Goal: Task Accomplishment & Management: Manage account settings

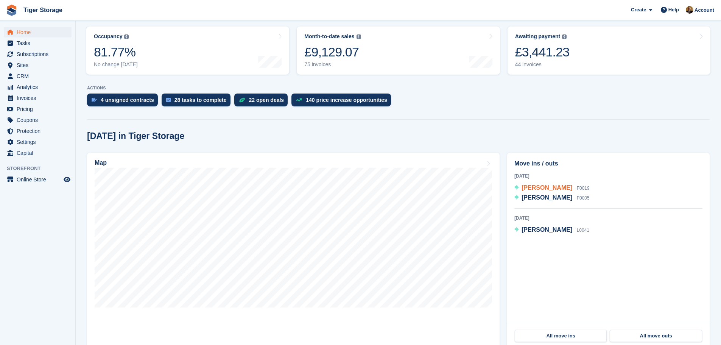
scroll to position [151, 0]
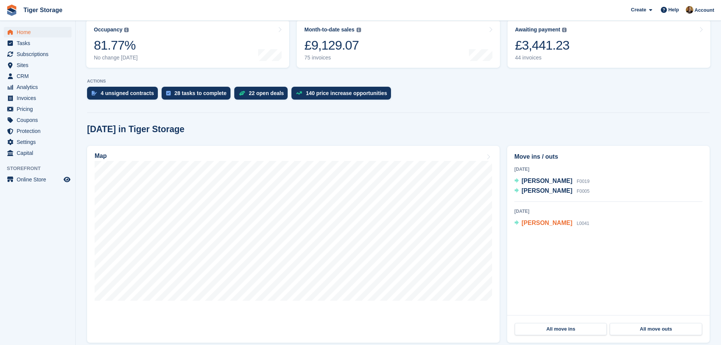
click at [537, 225] on span "[PERSON_NAME]" at bounding box center [546, 222] width 51 height 6
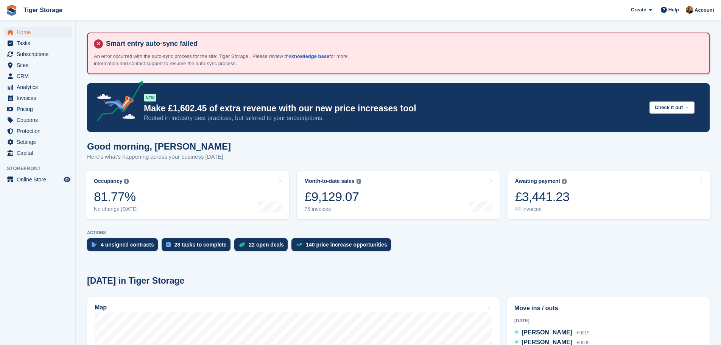
scroll to position [151, 0]
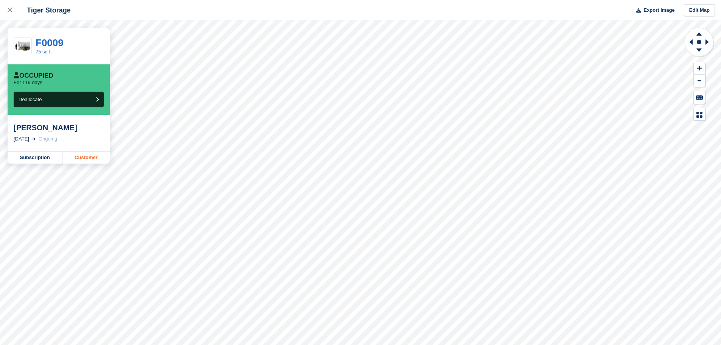
click at [85, 157] on link "Customer" at bounding box center [85, 157] width 47 height 12
click at [10, 11] on icon at bounding box center [10, 10] width 5 height 5
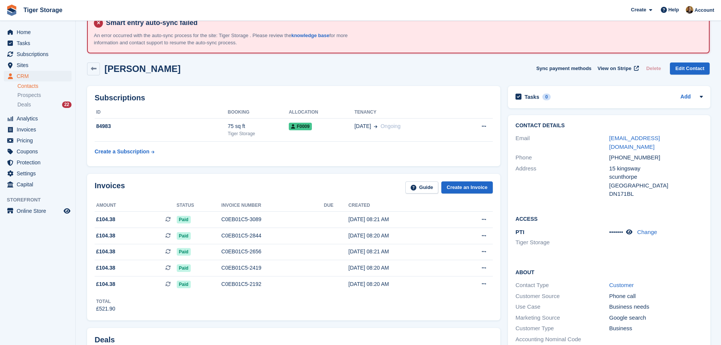
scroll to position [38, 0]
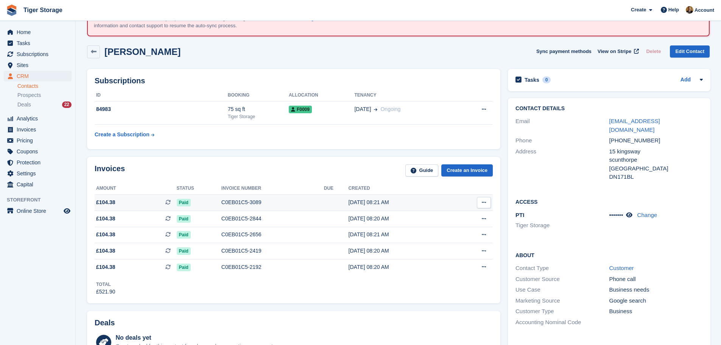
click at [482, 204] on icon at bounding box center [484, 202] width 4 height 5
click at [462, 217] on p "Download PDF" at bounding box center [454, 217] width 66 height 10
click at [494, 223] on div "Invoices Guide Create an Invoice Amount Status Invoice number Due Created £104.…" at bounding box center [293, 230] width 413 height 147
click at [485, 218] on button at bounding box center [484, 218] width 14 height 11
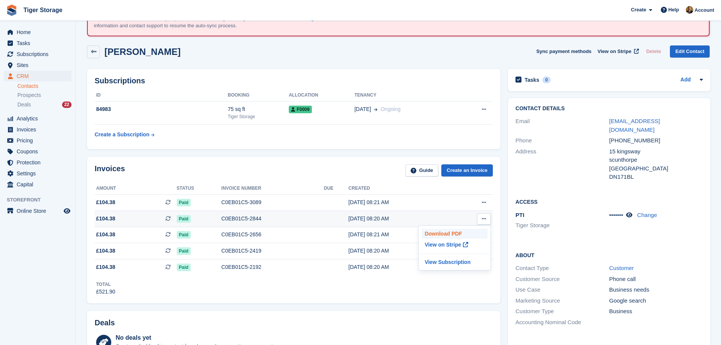
click at [463, 233] on p "Download PDF" at bounding box center [454, 233] width 66 height 10
click at [458, 233] on p "Download PDF" at bounding box center [454, 233] width 66 height 10
click at [348, 218] on div "31 Jul, 08:20 AM" at bounding box center [400, 218] width 104 height 8
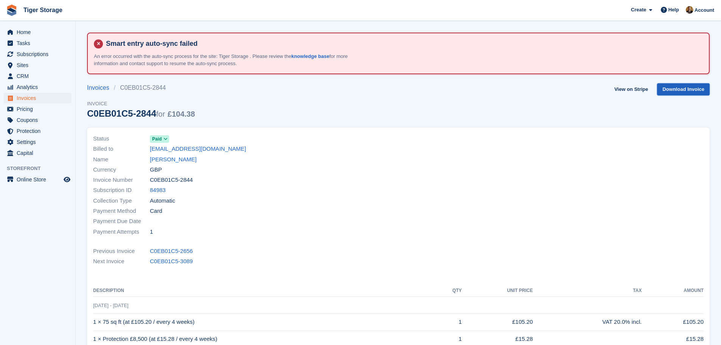
click at [690, 86] on link "Download Invoice" at bounding box center [683, 89] width 53 height 12
click at [628, 86] on link "View on Stripe" at bounding box center [631, 89] width 40 height 12
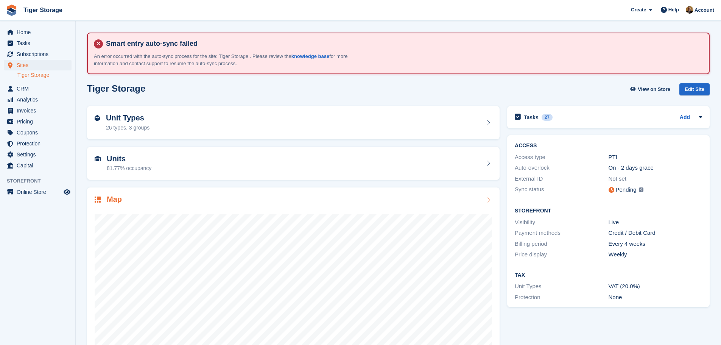
click at [327, 198] on div "Map" at bounding box center [293, 200] width 397 height 10
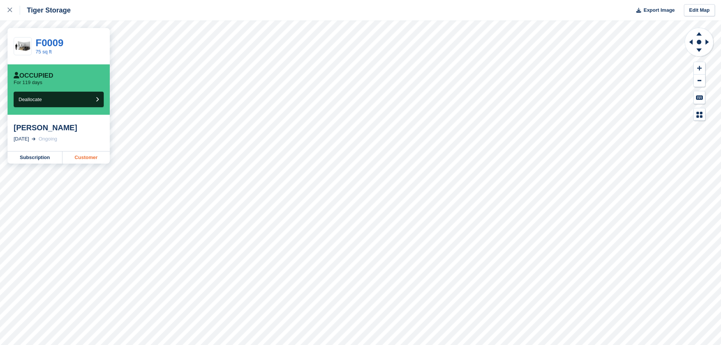
click at [87, 157] on link "Customer" at bounding box center [85, 157] width 47 height 12
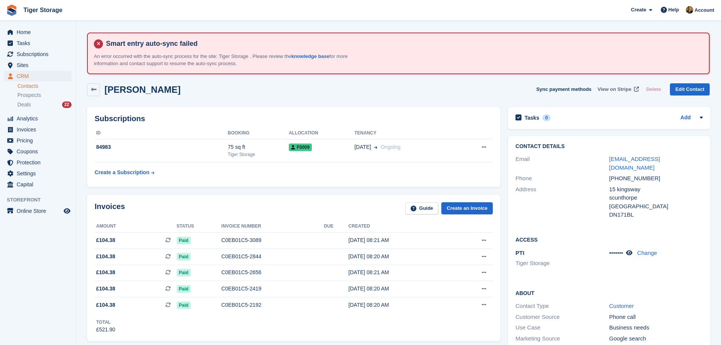
click at [625, 87] on span "View on Stripe" at bounding box center [614, 89] width 34 height 8
drag, startPoint x: 689, startPoint y: 160, endPoint x: 605, endPoint y: 159, distance: 83.6
click at [605, 159] on div "Email [EMAIL_ADDRESS][DOMAIN_NAME]" at bounding box center [608, 163] width 187 height 19
copy div "[EMAIL_ADDRESS][DOMAIN_NAME]"
click at [97, 93] on link at bounding box center [93, 89] width 13 height 13
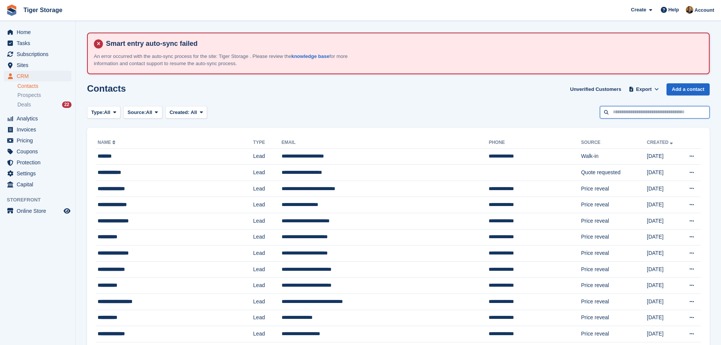
click at [638, 110] on input "text" at bounding box center [655, 112] width 110 height 12
type input "*****"
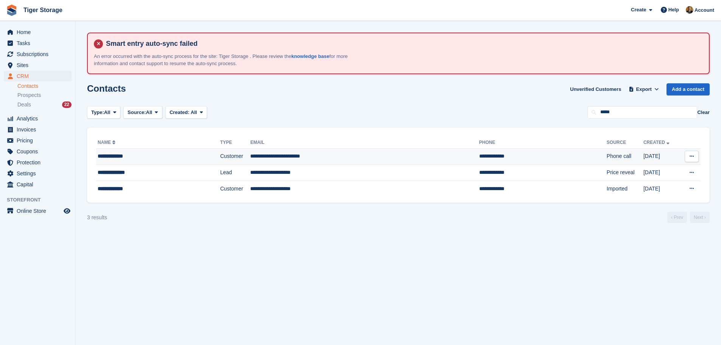
click at [394, 155] on td "**********" at bounding box center [364, 156] width 228 height 16
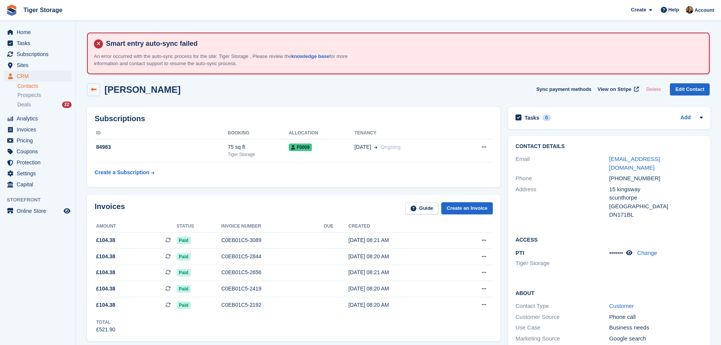
click at [92, 90] on icon at bounding box center [94, 90] width 6 height 6
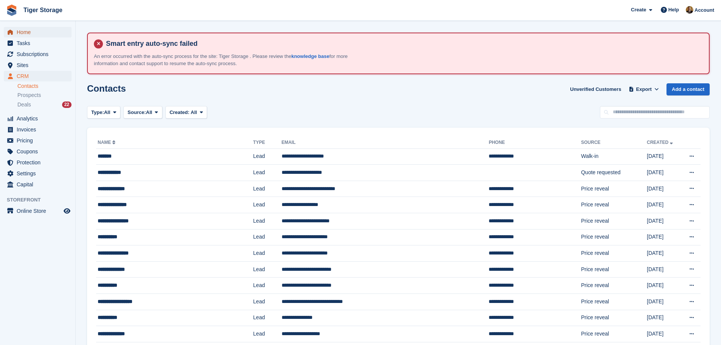
click at [46, 32] on span "Home" at bounding box center [39, 32] width 45 height 11
